Goal: Transaction & Acquisition: Purchase product/service

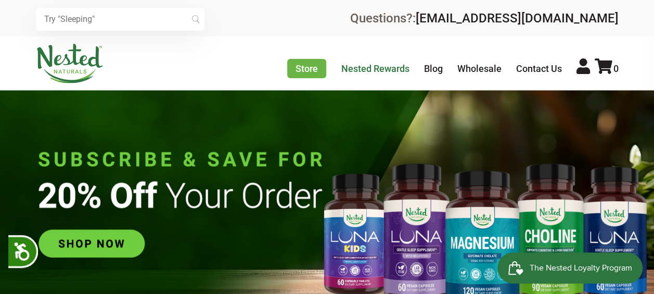
click at [395, 68] on link "Nested Rewards" at bounding box center [375, 68] width 68 height 11
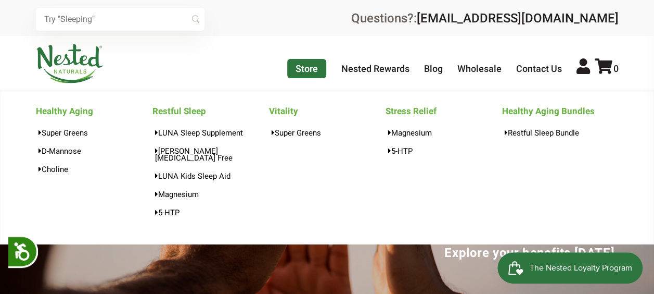
click at [313, 69] on link "Store" at bounding box center [306, 68] width 39 height 19
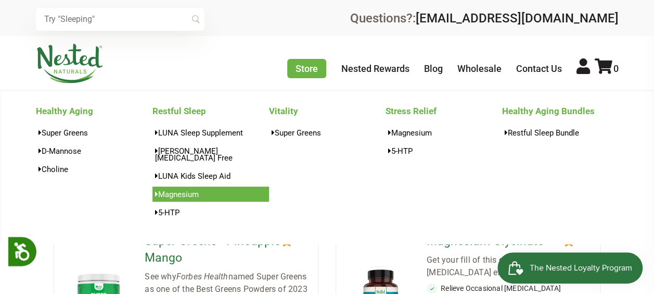
click at [171, 187] on link "Magnesium" at bounding box center [211, 193] width 117 height 15
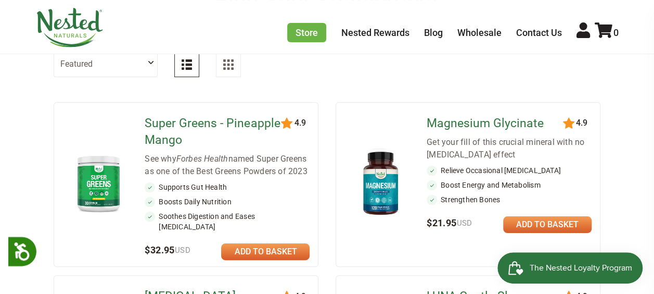
scroll to position [113, 0]
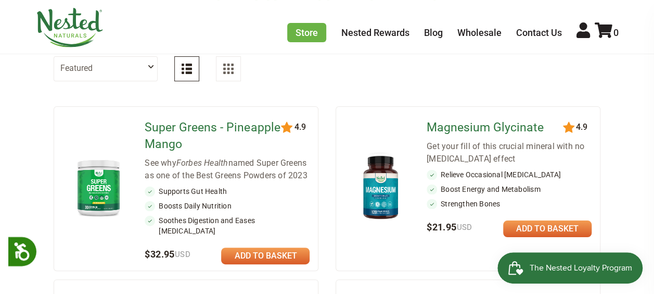
click at [501, 129] on link "Magnesium Glycinate" at bounding box center [497, 127] width 141 height 17
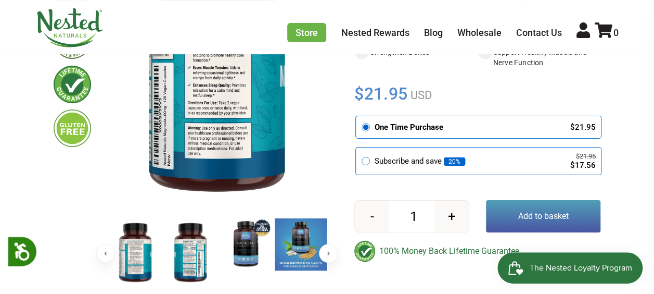
scroll to position [469, 0]
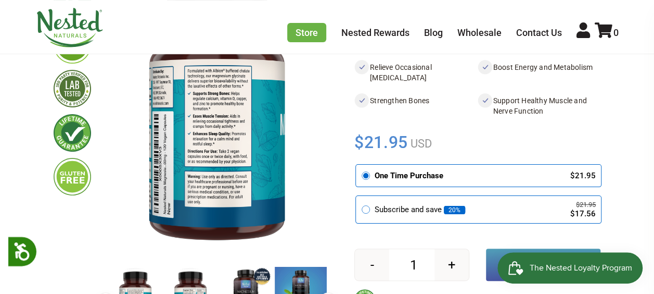
scroll to position [160, 0]
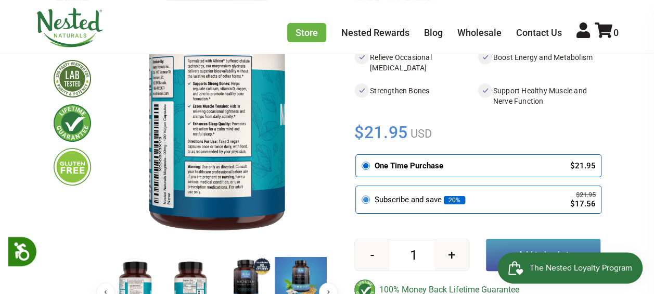
click at [366, 201] on icon at bounding box center [365, 199] width 9 height 9
click at [359, 187] on input "radio" at bounding box center [359, 187] width 0 height 0
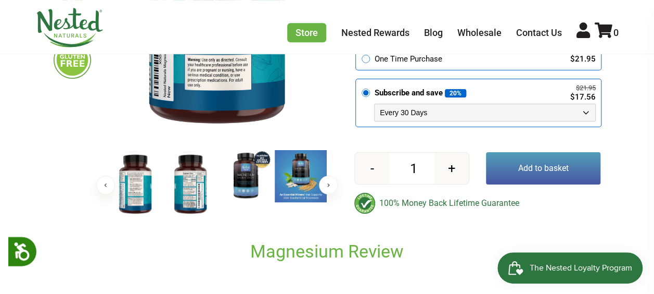
scroll to position [276, 0]
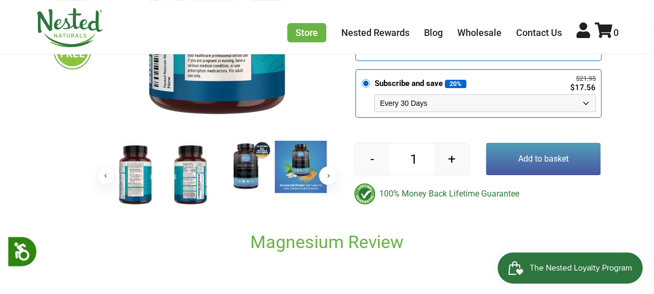
click at [586, 101] on select "Every 30 Days Every 60 Days Every 90 Days" at bounding box center [485, 103] width 222 height 18
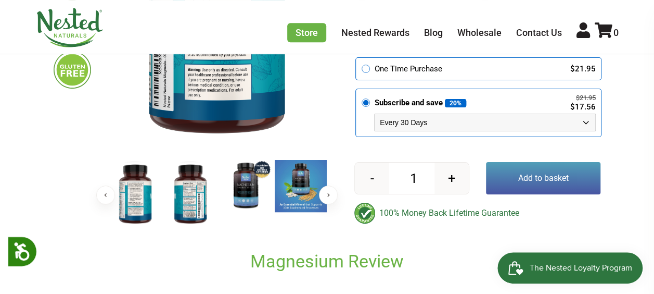
scroll to position [145, 0]
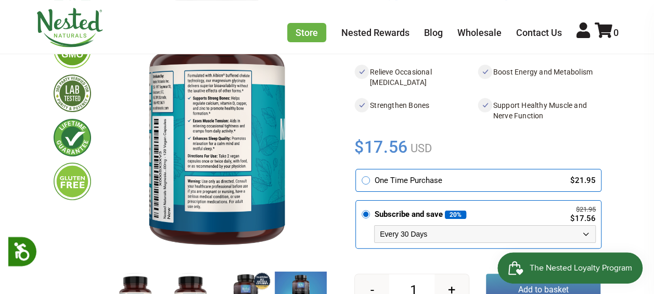
click at [590, 233] on select "Every 30 Days Every 60 Days Every 90 Days" at bounding box center [485, 234] width 222 height 18
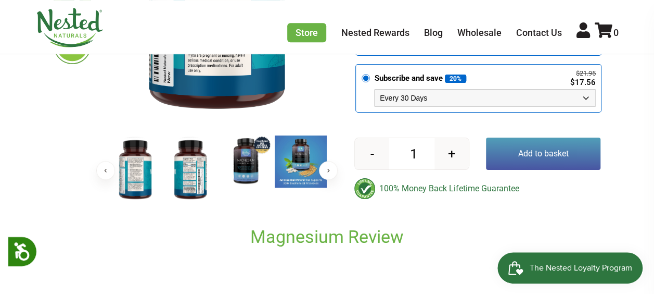
scroll to position [266, 0]
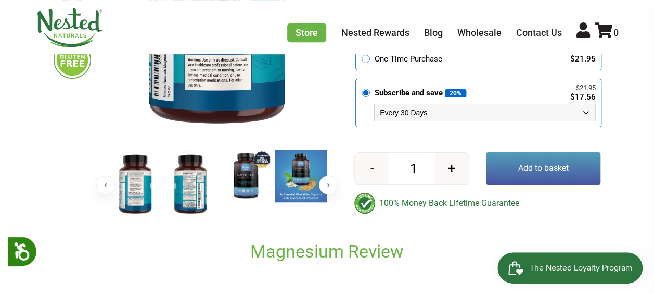
click at [552, 165] on button "Add to basket" at bounding box center [543, 168] width 115 height 32
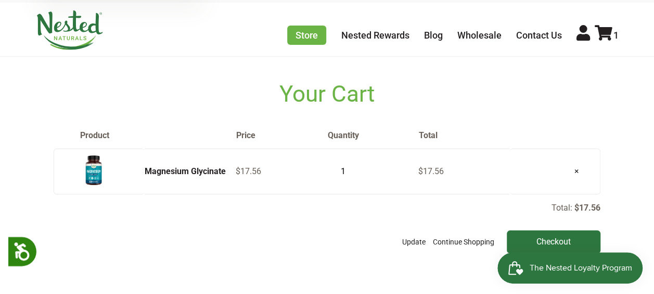
scroll to position [33, 0]
click at [195, 172] on link "Magnesium Glycinate" at bounding box center [185, 172] width 81 height 10
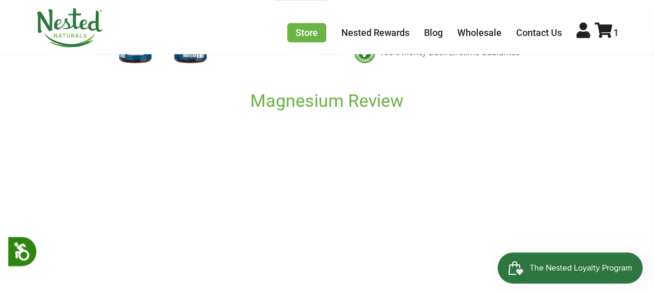
scroll to position [344, 0]
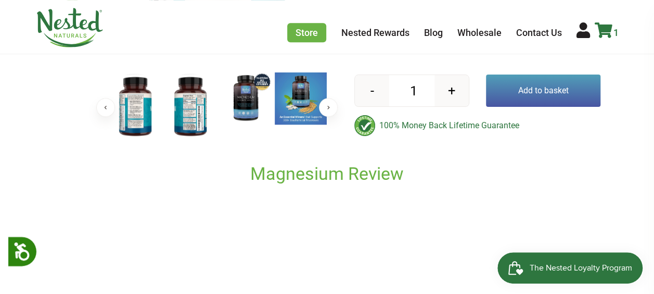
click at [604, 33] on icon at bounding box center [604, 30] width 18 height 16
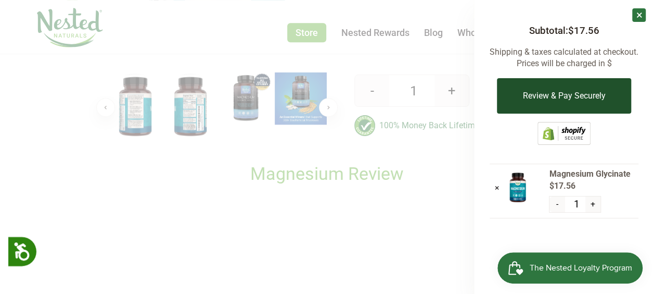
click at [583, 92] on button "Review & Pay Securely" at bounding box center [564, 95] width 134 height 35
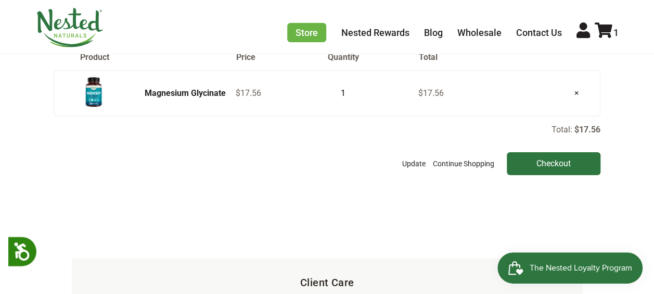
scroll to position [83, 0]
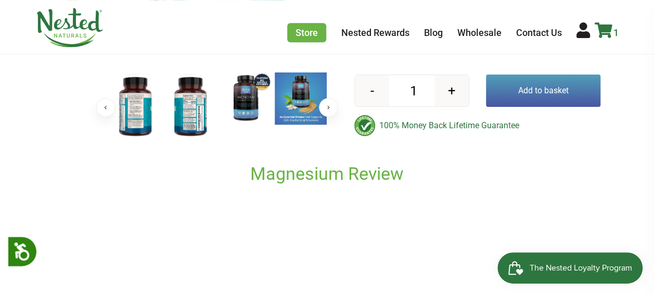
click at [603, 32] on icon at bounding box center [604, 30] width 18 height 16
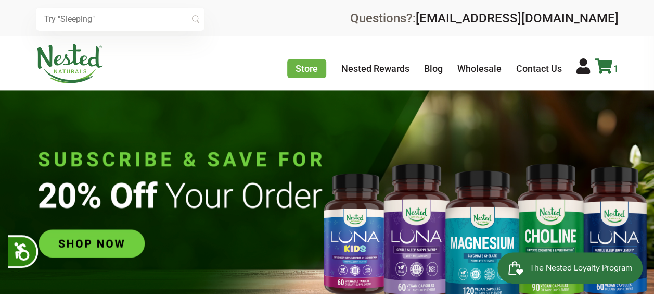
click at [607, 63] on icon at bounding box center [604, 66] width 18 height 16
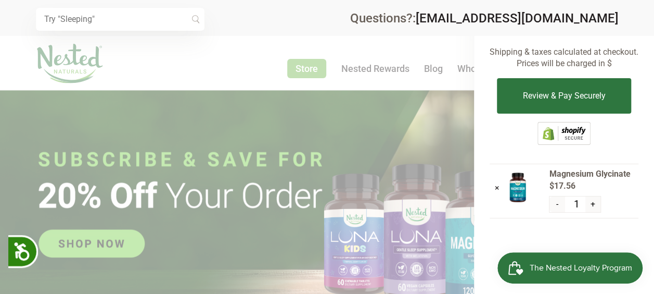
click at [556, 204] on button "-" at bounding box center [557, 204] width 15 height 16
click at [557, 205] on button "-" at bounding box center [557, 204] width 15 height 16
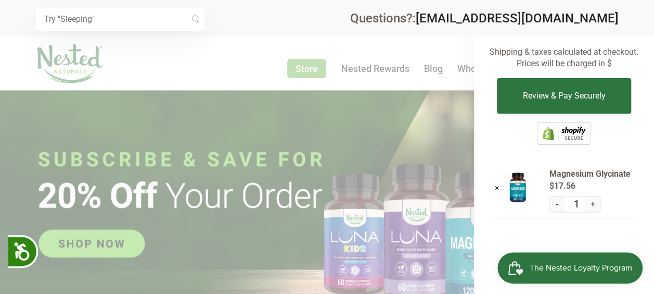
click at [499, 188] on div "×" at bounding box center [497, 187] width 15 height 9
click at [495, 190] on link "×" at bounding box center [497, 188] width 5 height 10
click at [494, 189] on div "× Subtotal: $17.56 Shipping & taxes calculated at checkout. Prices will be char…" at bounding box center [564, 147] width 180 height 294
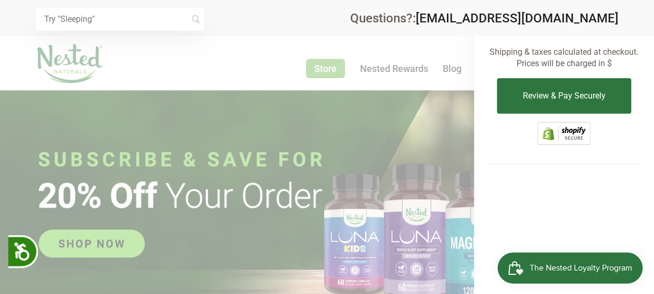
click at [606, 155] on div "× Subtotal: $0.00 Shipping & taxes calculated at checkout. Prices will be charg…" at bounding box center [564, 147] width 180 height 294
click at [329, 71] on div at bounding box center [327, 147] width 654 height 294
click at [68, 62] on div at bounding box center [327, 147] width 654 height 294
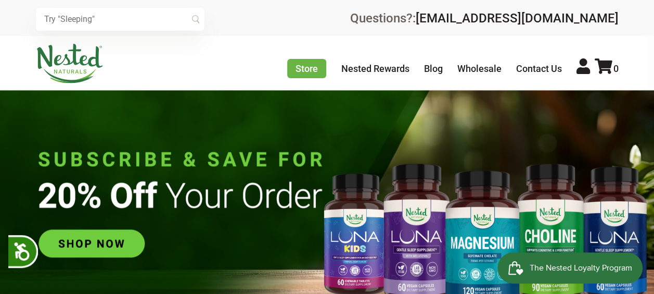
click at [481, 224] on img at bounding box center [327, 205] width 654 height 230
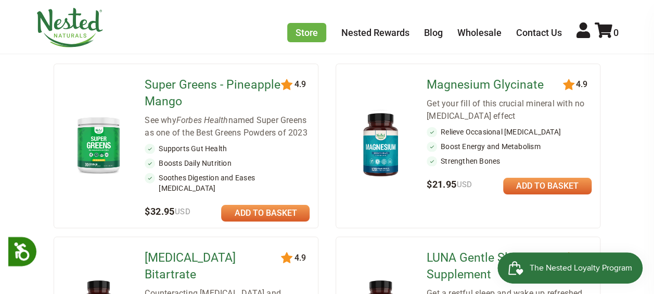
scroll to position [162, 0]
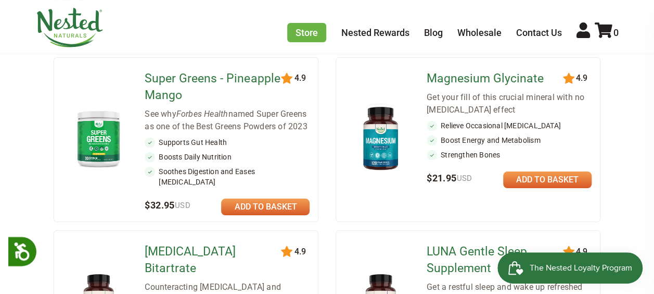
click at [464, 77] on link "Magnesium Glycinate" at bounding box center [497, 78] width 141 height 17
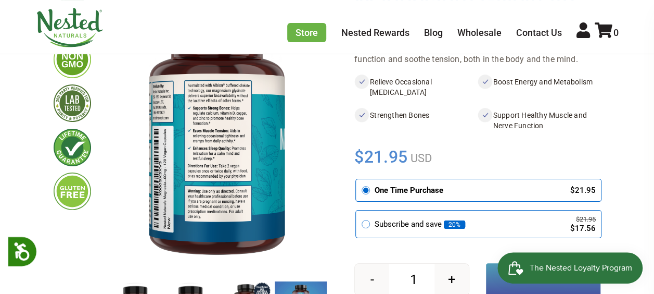
scroll to position [213, 0]
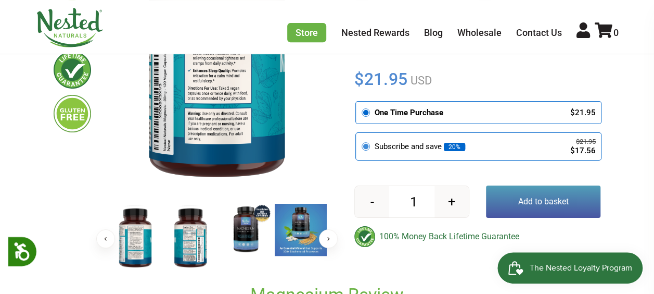
click at [365, 147] on circle at bounding box center [366, 147] width 6 height 6
click at [359, 134] on input "radio" at bounding box center [359, 134] width 0 height 0
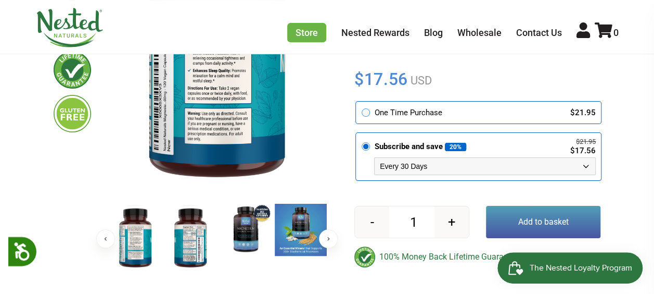
click at [588, 166] on select "Every 30 Days Every 60 Days Every 90 Days" at bounding box center [485, 166] width 222 height 18
select select "1129873487"
click at [374, 157] on select "Every 30 Days Every 60 Days Every 90 Days" at bounding box center [485, 166] width 222 height 18
click at [452, 221] on button "+" at bounding box center [452, 221] width 34 height 31
type input "2"
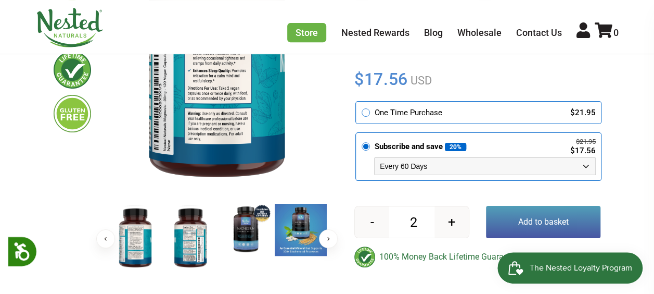
click at [535, 218] on button "Add to basket" at bounding box center [543, 222] width 115 height 32
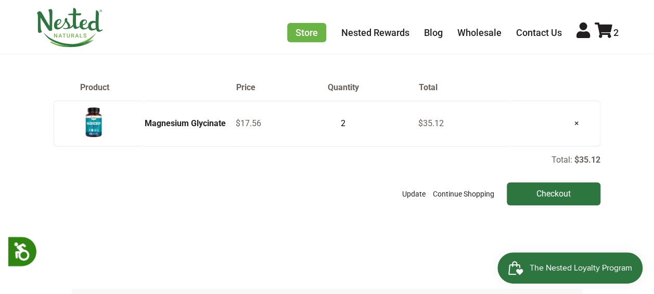
scroll to position [91, 0]
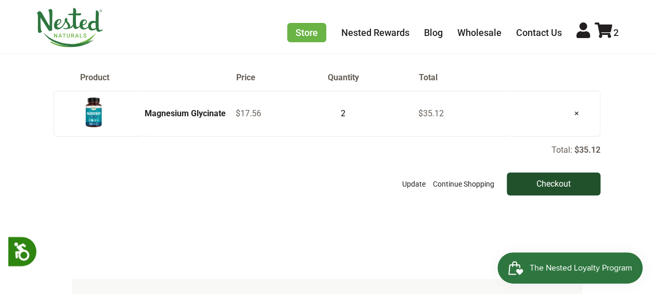
click at [553, 182] on input "Checkout" at bounding box center [554, 183] width 94 height 23
